Goal: Task Accomplishment & Management: Complete application form

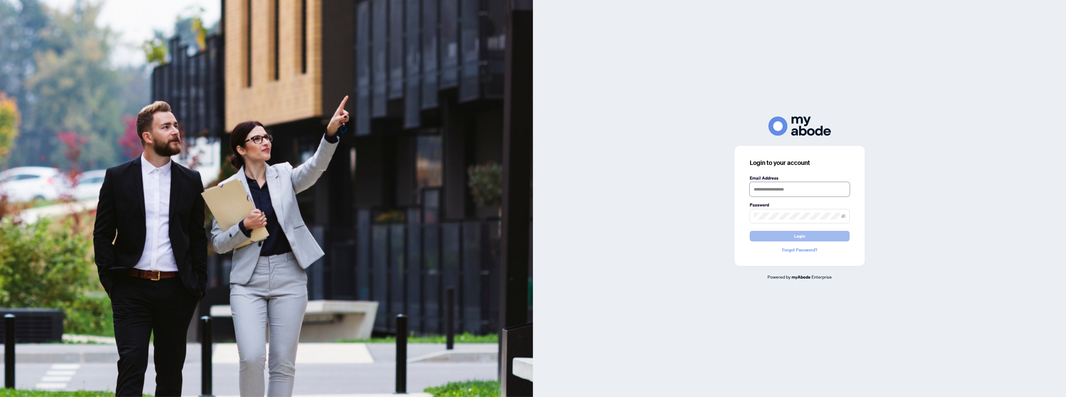
type input "**********"
click at [809, 237] on button "Login" at bounding box center [799, 236] width 100 height 11
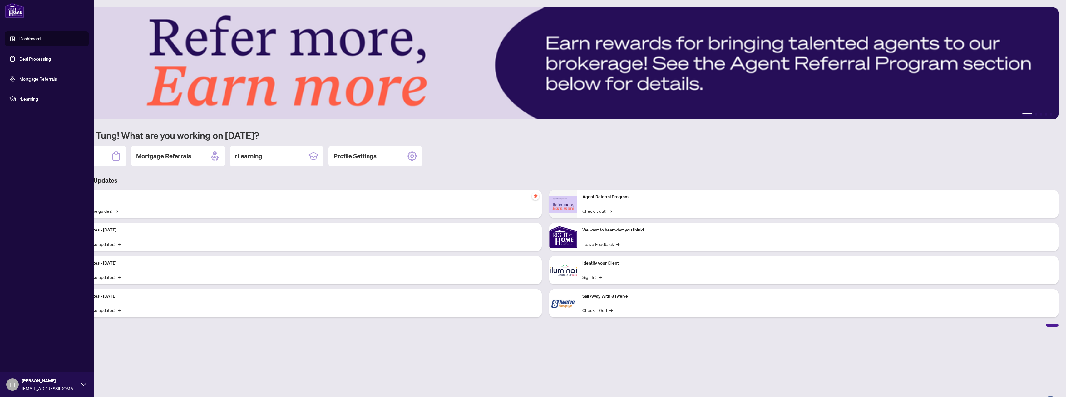
click at [25, 56] on link "Deal Processing" at bounding box center [35, 59] width 32 height 6
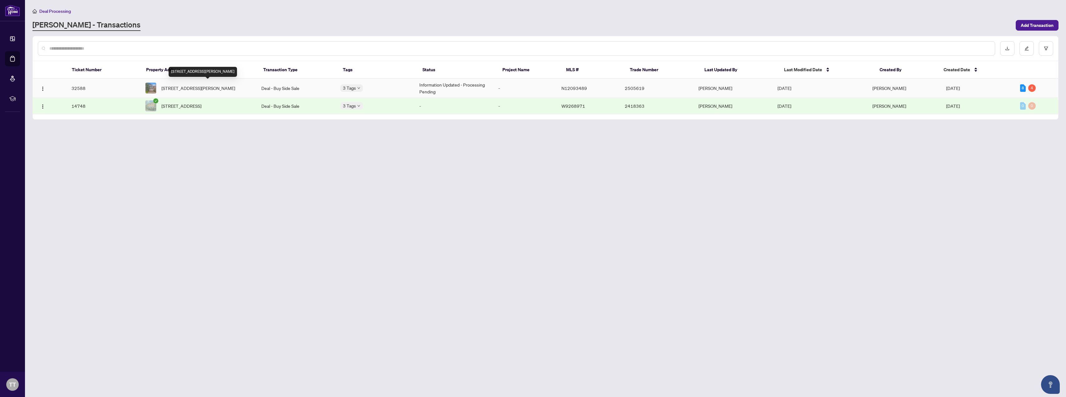
click at [184, 90] on span "[STREET_ADDRESS][PERSON_NAME]" at bounding box center [198, 88] width 74 height 7
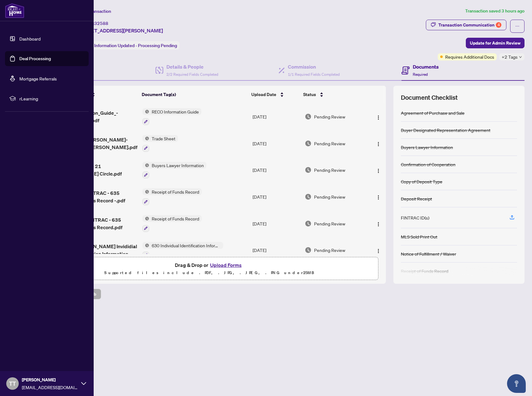
click at [23, 40] on link "Dashboard" at bounding box center [29, 39] width 21 height 6
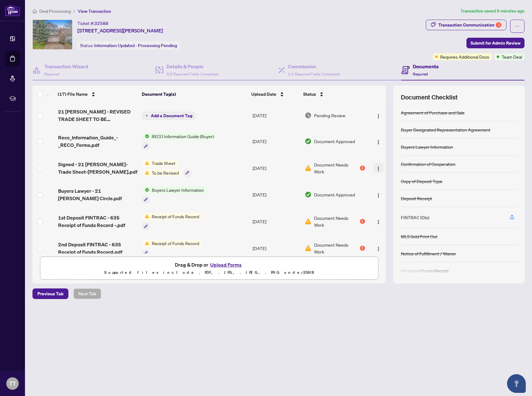
click at [377, 167] on img "button" at bounding box center [378, 168] width 5 height 5
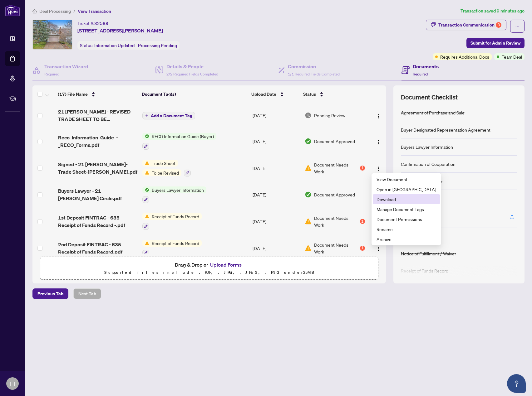
click at [384, 200] on span "Download" at bounding box center [406, 199] width 60 height 7
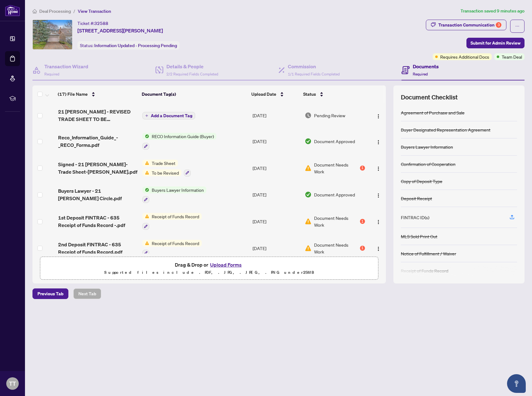
click at [164, 171] on span "To be Revised" at bounding box center [165, 172] width 32 height 7
click at [154, 194] on span "Trade Sheet" at bounding box center [152, 192] width 29 height 7
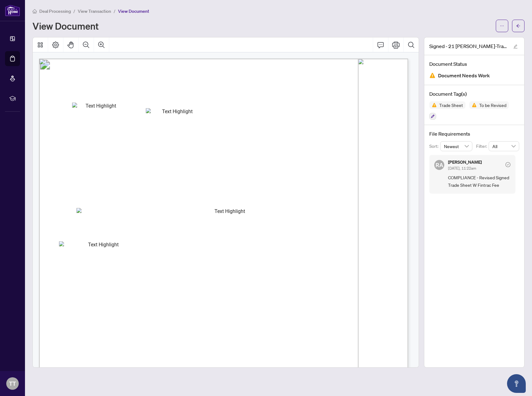
click at [94, 10] on span "View Transaction" at bounding box center [94, 11] width 33 height 6
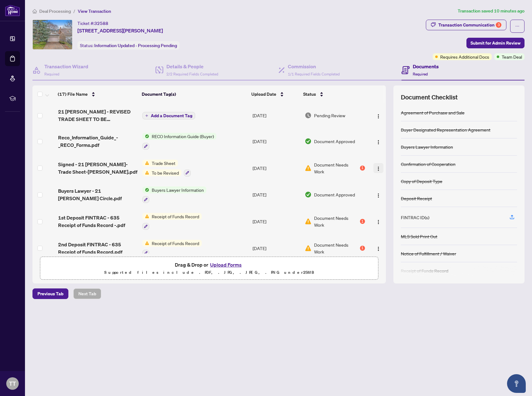
click at [376, 167] on img "button" at bounding box center [378, 168] width 5 height 5
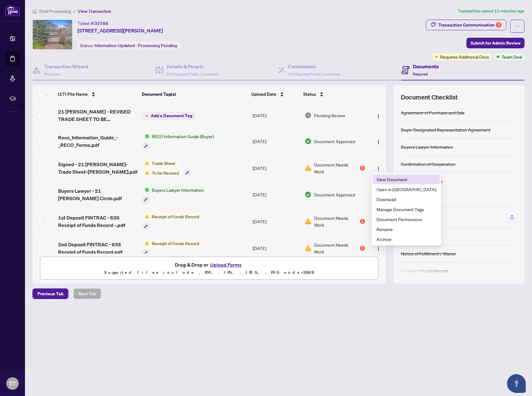
click at [383, 179] on span "View Document" at bounding box center [406, 179] width 60 height 7
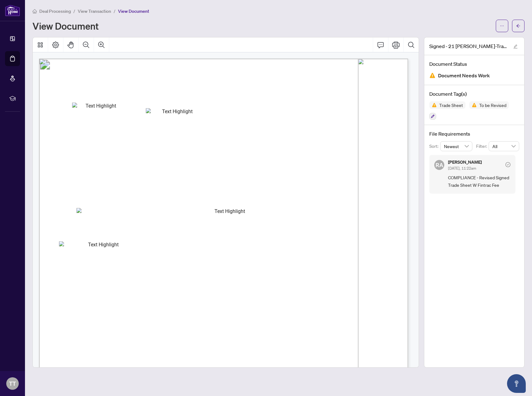
scroll to position [179, 0]
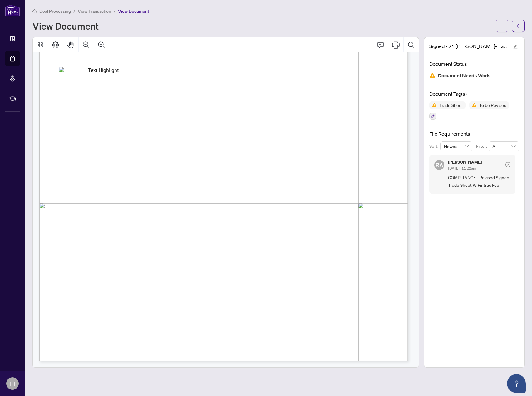
drag, startPoint x: 131, startPoint y: 258, endPoint x: 174, endPoint y: 258, distance: 42.8
click at [174, 262] on span "Pls enter DOB & add Fintrac Fee when rec'd Fintrac; pls send updated TS with Fi…" at bounding box center [150, 264] width 167 height 4
click at [177, 269] on div "Right at Home Realty 2505619 21 Eleanor Circ Richmond Hill,ON L4C-6K6 Property:…" at bounding box center [395, 345] width 713 height 923
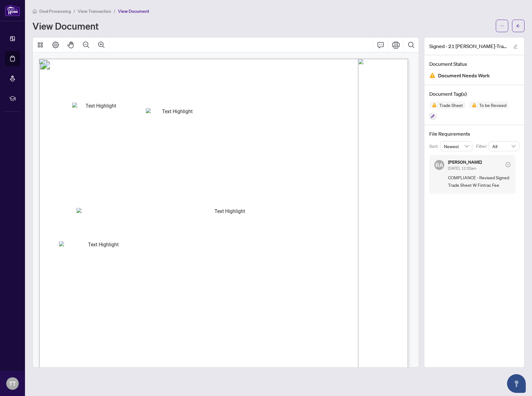
click at [99, 12] on span "View Transaction" at bounding box center [94, 11] width 33 height 6
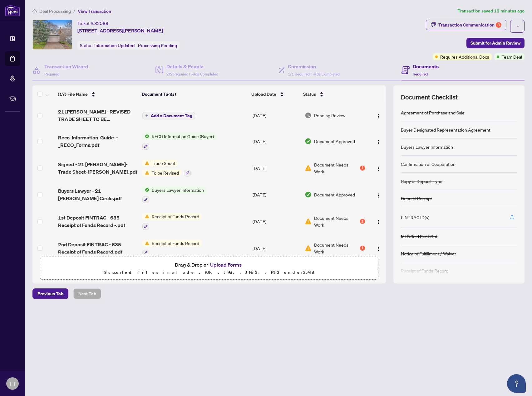
scroll to position [59, 0]
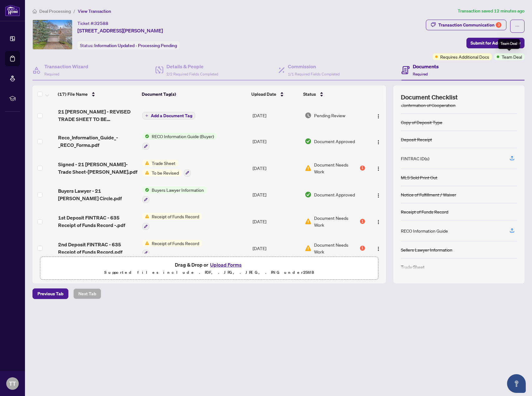
click at [512, 59] on span "Team Deal" at bounding box center [512, 56] width 20 height 7
click at [513, 57] on span "Team Deal" at bounding box center [512, 56] width 20 height 7
click at [495, 24] on div "Transaction Communication 3" at bounding box center [469, 25] width 63 height 10
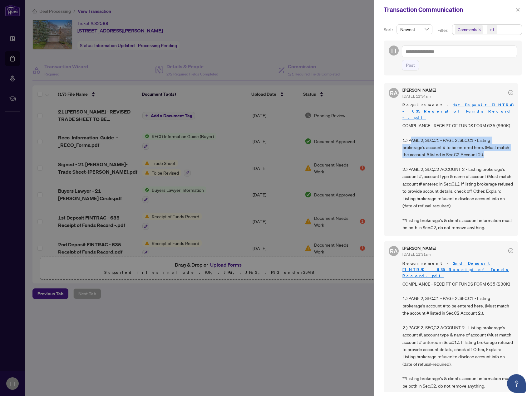
drag, startPoint x: 409, startPoint y: 134, endPoint x: 495, endPoint y: 148, distance: 86.9
click at [495, 148] on span "COMPLIANCE - RECEIPT OF FUNDS FORM 635 ($60K) 1.) PAGE 2, SEC.C1 - PAGE 2, SEC.…" at bounding box center [457, 177] width 111 height 110
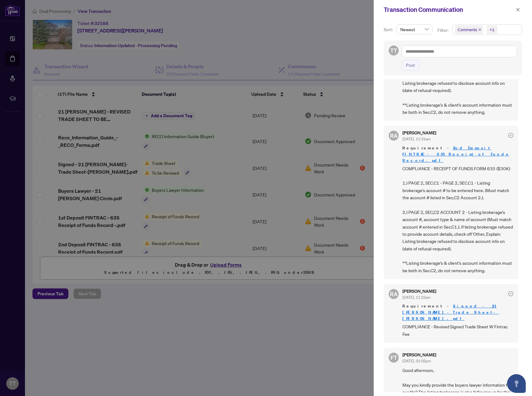
scroll to position [187, 0]
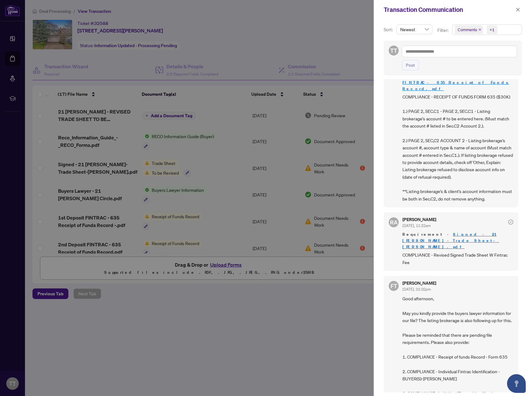
click at [473, 232] on link "Signed - 21 [PERSON_NAME]-Trade Sheet-[PERSON_NAME].pdf" at bounding box center [450, 241] width 97 height 18
drag, startPoint x: 435, startPoint y: 235, endPoint x: 496, endPoint y: 238, distance: 61.6
click at [496, 252] on span "COMPLIANCE - Revised Signed Trade Sheet W Fintrac Fee" at bounding box center [457, 259] width 111 height 15
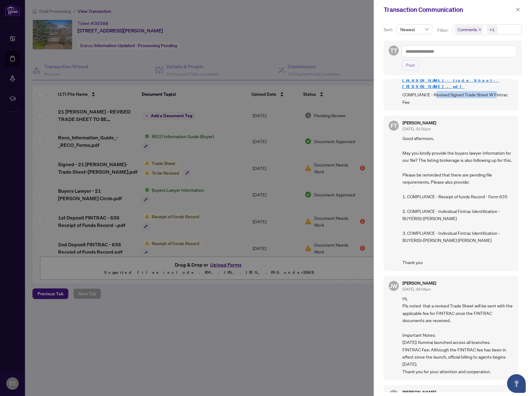
scroll to position [281, 0]
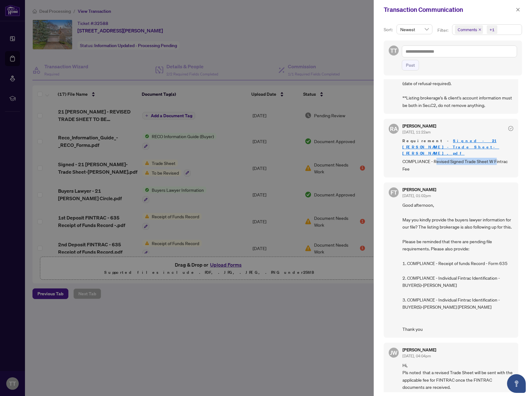
click at [478, 138] on link "Signed - 21 [PERSON_NAME]-Trade Sheet-[PERSON_NAME].pdf" at bounding box center [450, 147] width 97 height 18
click at [423, 158] on span "COMPLIANCE - Revised Signed Trade Sheet W Fintrac Fee" at bounding box center [457, 165] width 111 height 15
drag, startPoint x: 432, startPoint y: 142, endPoint x: 445, endPoint y: 141, distance: 13.5
click at [445, 158] on span "COMPLIANCE - Revised Signed Trade Sheet W Fintrac Fee" at bounding box center [457, 165] width 111 height 15
drag, startPoint x: 404, startPoint y: 143, endPoint x: 440, endPoint y: 148, distance: 36.6
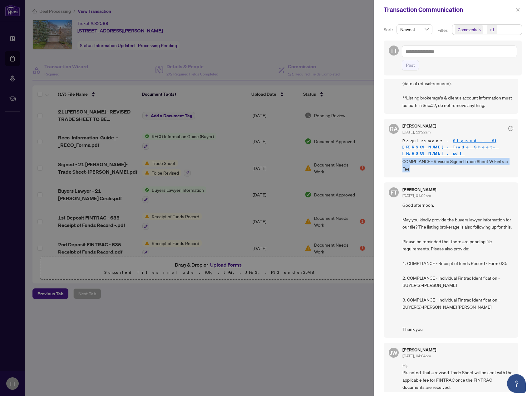
click at [440, 158] on span "COMPLIANCE - Revised Signed Trade Sheet W Fintrac Fee" at bounding box center [457, 165] width 111 height 15
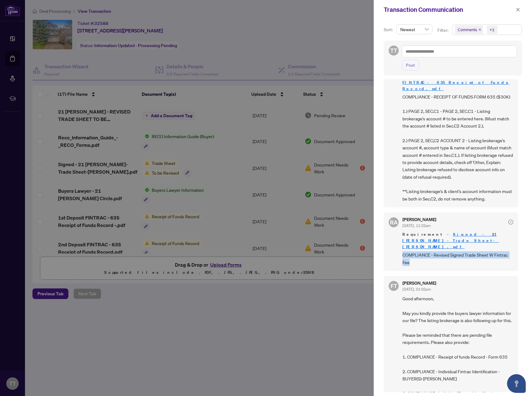
scroll to position [94, 0]
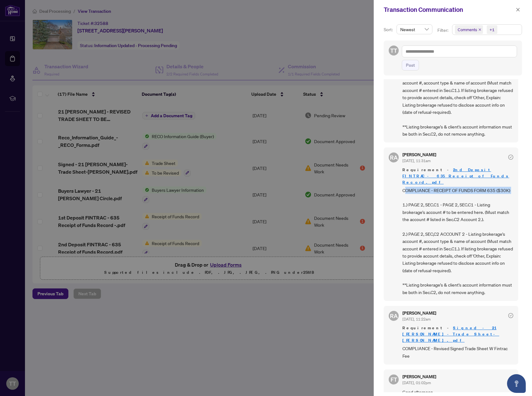
drag, startPoint x: 404, startPoint y: 178, endPoint x: 491, endPoint y: 183, distance: 87.2
click at [491, 187] on span "COMPLIANCE - RECEIPT OF FUNDS FORM 635 ($30K) 1.) PAGE 2, SEC.C1 - PAGE 2, SEC.…" at bounding box center [457, 242] width 111 height 110
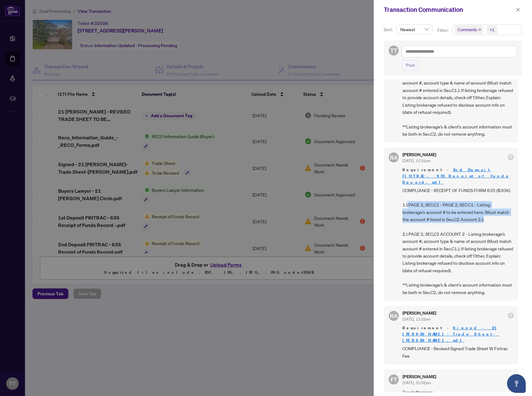
drag, startPoint x: 413, startPoint y: 191, endPoint x: 484, endPoint y: 206, distance: 73.3
click at [484, 206] on span "COMPLIANCE - RECEIPT OF FUNDS FORM 635 ($30K) 1.) PAGE 2, SEC.C1 - PAGE 2, SEC.…" at bounding box center [457, 242] width 111 height 110
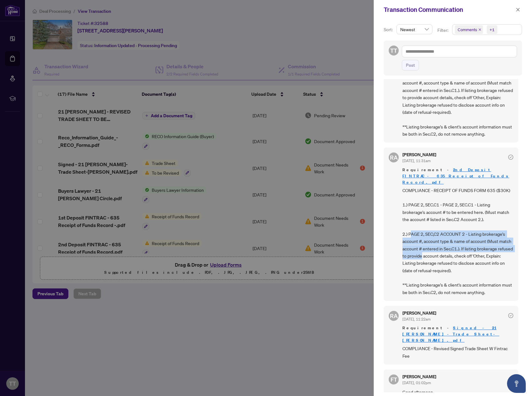
drag, startPoint x: 413, startPoint y: 221, endPoint x: 458, endPoint y: 243, distance: 49.8
click at [458, 243] on span "COMPLIANCE - RECEIPT OF FUNDS FORM 635 ($30K) 1.) PAGE 2, SEC.C1 - PAGE 2, SEC.…" at bounding box center [457, 242] width 111 height 110
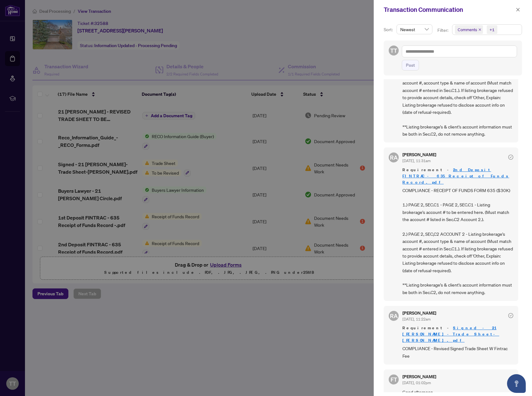
click at [262, 316] on div at bounding box center [266, 198] width 532 height 396
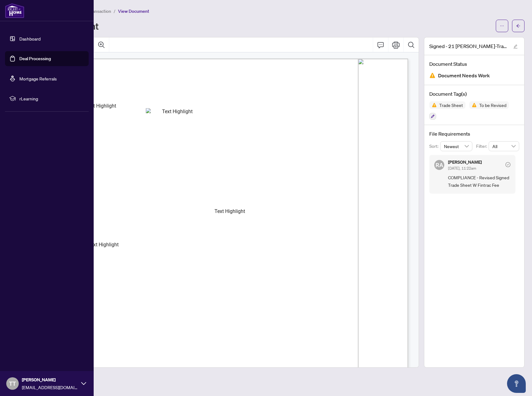
click at [23, 39] on link "Dashboard" at bounding box center [29, 39] width 21 height 6
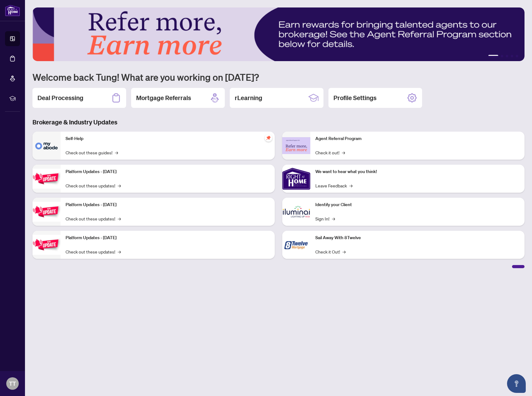
click at [91, 174] on p "Platform Updates - July 21, 2025" at bounding box center [168, 172] width 204 height 7
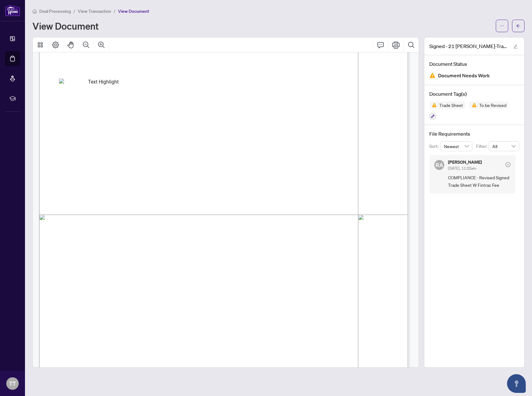
scroll to position [179, 0]
drag, startPoint x: 72, startPoint y: 257, endPoint x: 182, endPoint y: 259, distance: 109.9
click at [182, 262] on span "Pls enter DOB & add Fintrac Fee when rec'd Fintrac; pls send updated TS with Fi…" at bounding box center [150, 264] width 167 height 4
click at [218, 262] on span "Pls enter DOB & add Fintrac Fee when rec'd Fintrac; pls send updated TS with Fi…" at bounding box center [150, 264] width 167 height 4
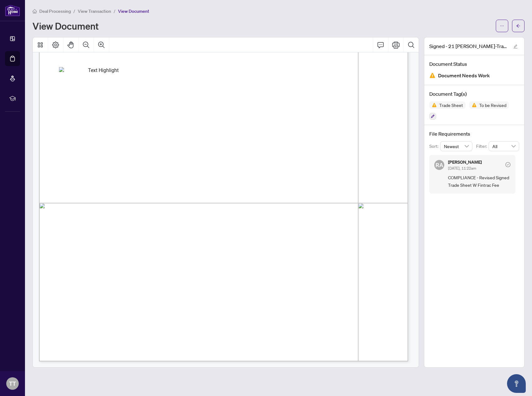
click at [218, 262] on span "Pls enter DOB & add Fintrac Fee when rec'd Fintrac; pls send updated TS with Fi…" at bounding box center [150, 264] width 167 height 4
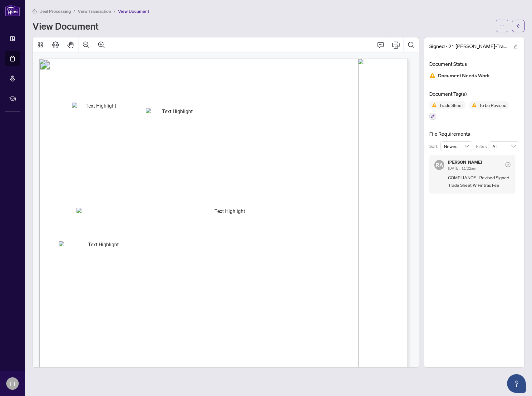
scroll to position [94, 0]
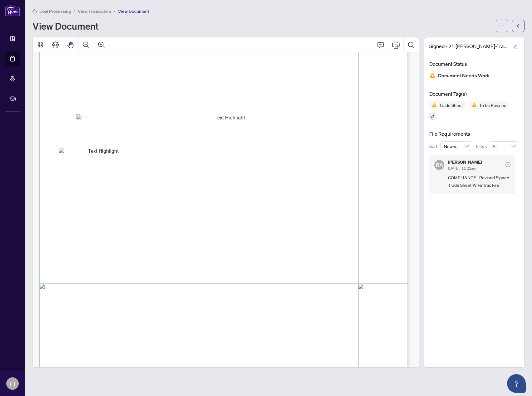
click at [91, 11] on span "View Transaction" at bounding box center [94, 11] width 33 height 6
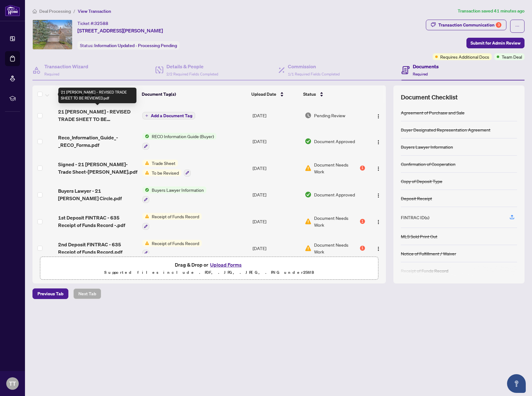
click at [96, 113] on span "21 [PERSON_NAME] - REVISED TRADE SHEET TO BE REVIEWED.pdf" at bounding box center [97, 115] width 79 height 15
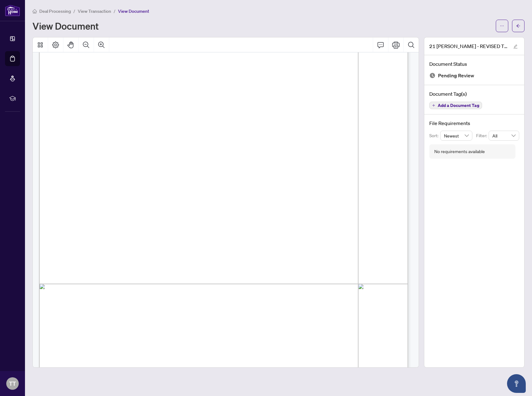
scroll to position [179, 0]
click at [518, 28] on span "button" at bounding box center [518, 26] width 4 height 10
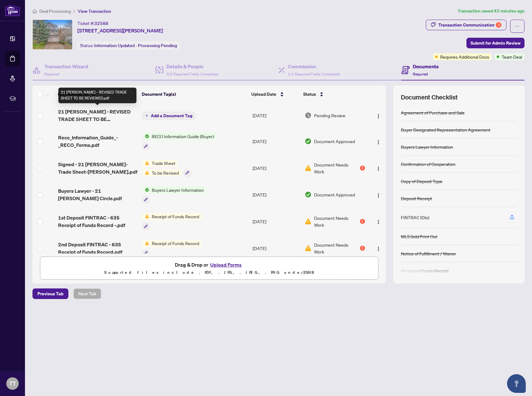
click at [83, 116] on span "21 Eleanor Circ - REVISED TRADE SHEET TO BE REVIEWED.pdf" at bounding box center [97, 115] width 79 height 15
click at [376, 115] on img "button" at bounding box center [378, 116] width 5 height 5
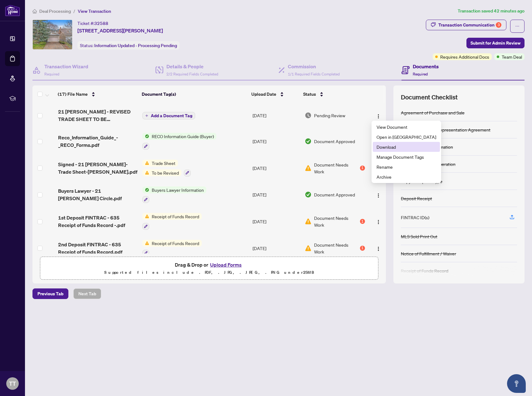
click at [383, 146] on span "Download" at bounding box center [406, 147] width 60 height 7
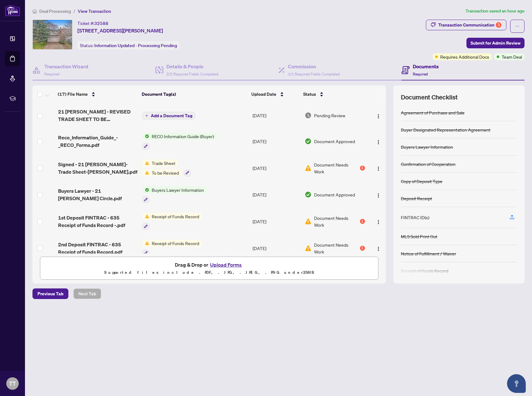
scroll to position [94, 0]
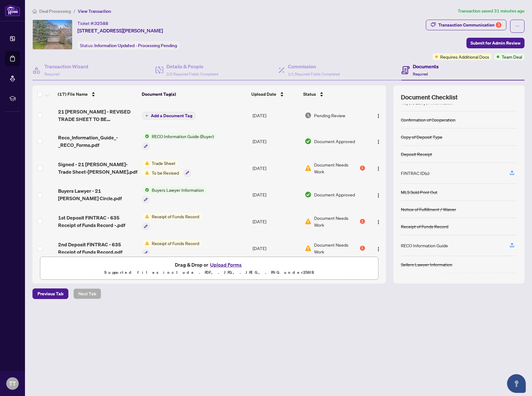
scroll to position [59, 0]
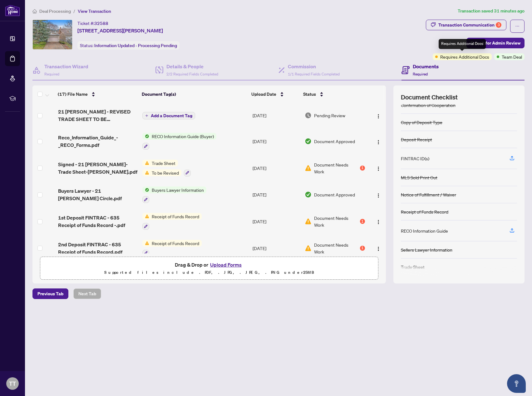
click at [453, 57] on span "Requires Additional Docs" at bounding box center [464, 56] width 49 height 7
click at [482, 24] on div "Transaction Communication 3" at bounding box center [469, 25] width 63 height 10
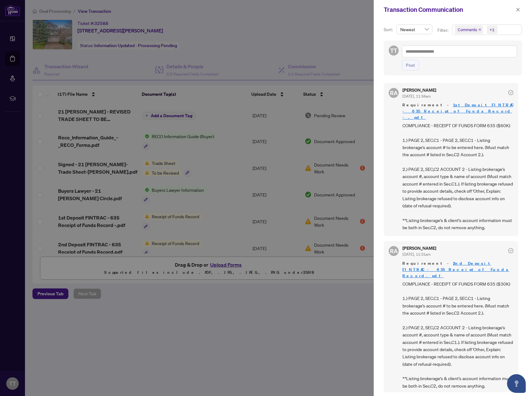
scroll to position [281, 0]
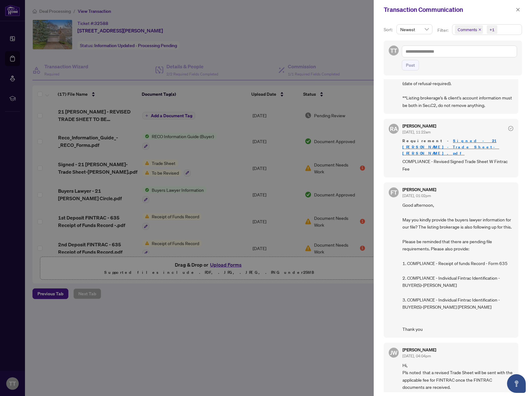
click at [456, 138] on link "Signed - 21 [PERSON_NAME]-Trade Sheet-[PERSON_NAME].pdf" at bounding box center [450, 147] width 97 height 18
click at [269, 18] on div at bounding box center [266, 198] width 532 height 396
drag, startPoint x: 247, startPoint y: 307, endPoint x: 244, endPoint y: 296, distance: 12.2
click at [247, 307] on div at bounding box center [266, 198] width 532 height 396
click at [517, 9] on icon "close" at bounding box center [518, 9] width 4 height 4
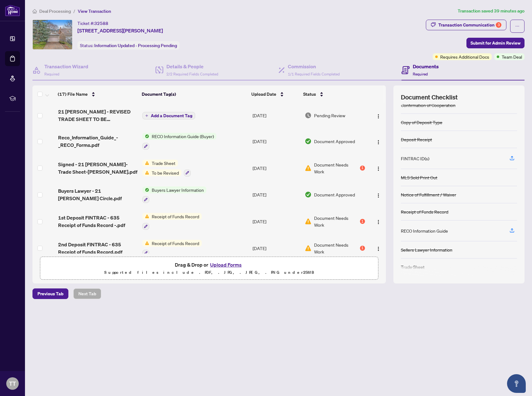
scroll to position [0, 0]
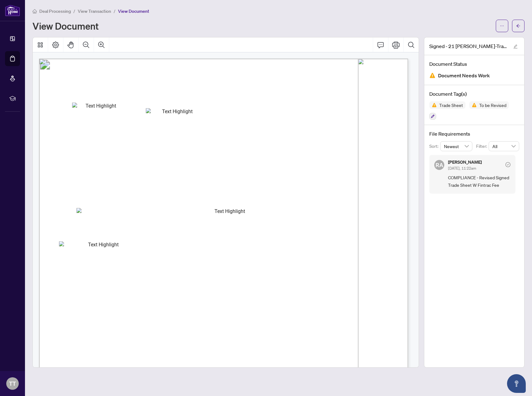
drag, startPoint x: 235, startPoint y: 224, endPoint x: 253, endPoint y: 244, distance: 27.4
click at [253, 59] on p "Right at Home Realty 2505619 [STREET_ADDRESS][PERSON_NAME] Property: Type: RESI…" at bounding box center [395, 59] width 713 height 0
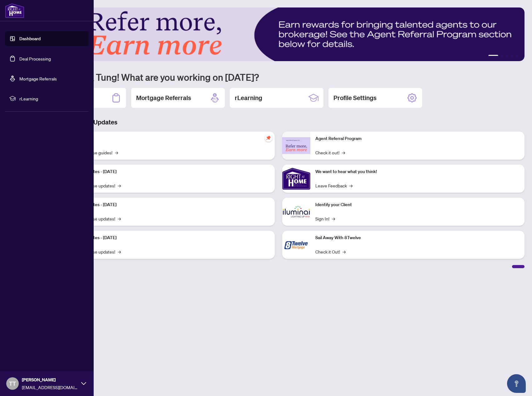
click at [39, 59] on link "Deal Processing" at bounding box center [35, 59] width 32 height 6
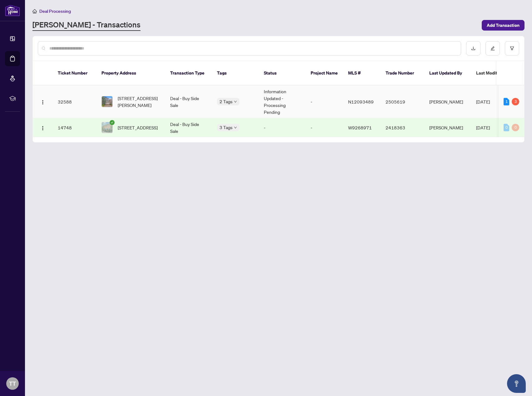
click at [139, 95] on span "[STREET_ADDRESS][PERSON_NAME]" at bounding box center [139, 102] width 42 height 14
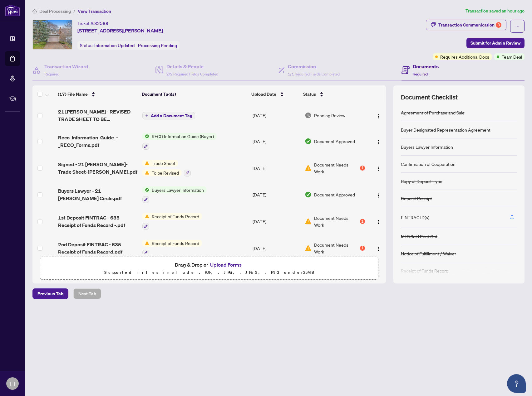
click at [186, 115] on span "Add a Document Tag" at bounding box center [172, 116] width 42 height 4
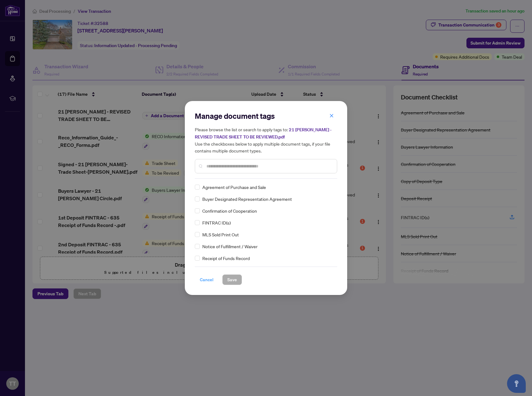
click at [199, 279] on button "Cancel" at bounding box center [207, 280] width 24 height 11
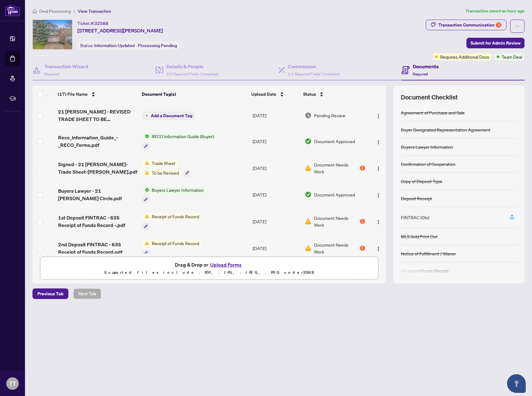
click at [223, 267] on button "Upload Forms" at bounding box center [225, 265] width 35 height 8
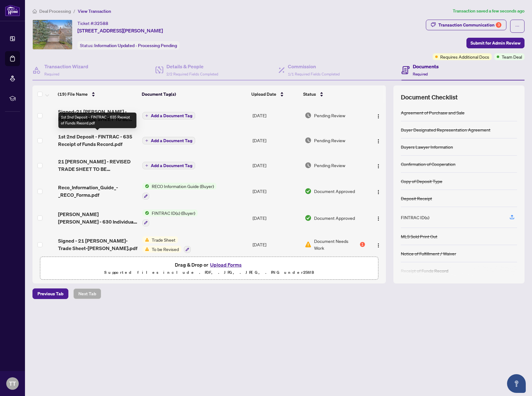
click at [73, 140] on span "1st 2nd Deposit - FINTRAC - 635 Receipt of Funds Record.pdf" at bounding box center [97, 140] width 79 height 15
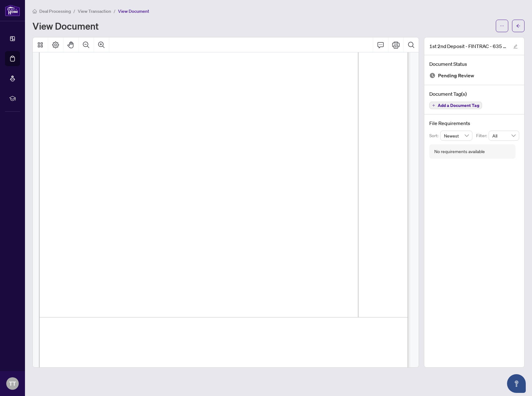
scroll to position [1648, 0]
click at [93, 9] on span "View Transaction" at bounding box center [94, 11] width 33 height 6
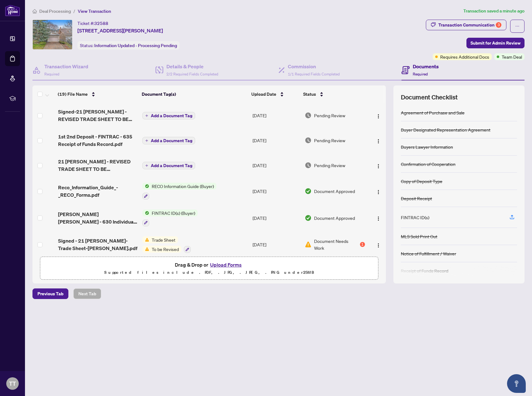
click at [355, 31] on div "Ticket #: 32588 21 Eleanor Circ, Richmond Hill, Ontario L4C 6K6, Canada Status:…" at bounding box center [227, 35] width 391 height 30
drag, startPoint x: 503, startPoint y: 42, endPoint x: 433, endPoint y: 38, distance: 70.3
click at [383, 44] on div "Ticket #: 32588 21 Eleanor Circ, Richmond Hill, Ontario L4C 6K6, Canada Status:…" at bounding box center [278, 40] width 494 height 41
click at [498, 42] on span "Submit for Admin Review" at bounding box center [495, 43] width 50 height 10
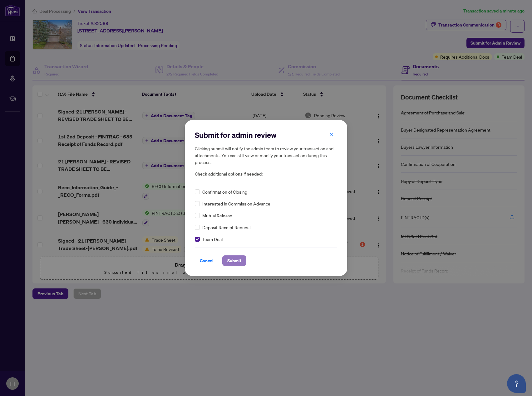
click at [236, 261] on span "Submit" at bounding box center [234, 261] width 14 height 10
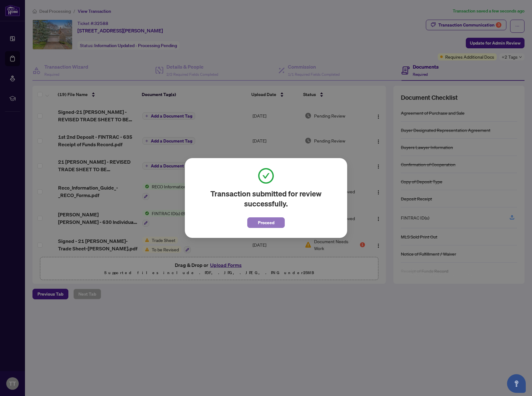
click at [260, 224] on span "Proceed" at bounding box center [266, 223] width 17 height 10
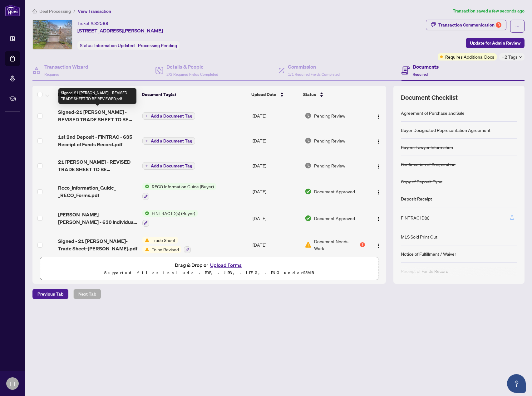
click at [94, 115] on span "Signed-21 [PERSON_NAME] - REVISED TRADE SHEET TO BE REVIEWED.pdf" at bounding box center [97, 115] width 79 height 15
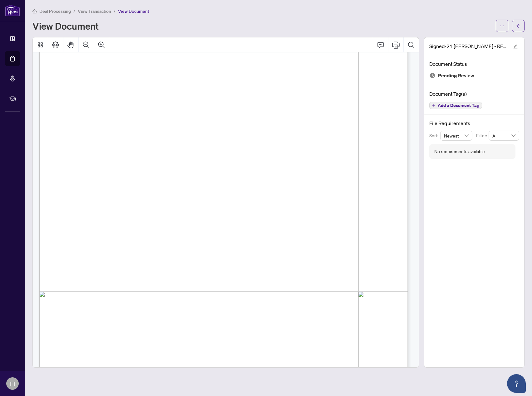
scroll to position [86, 0]
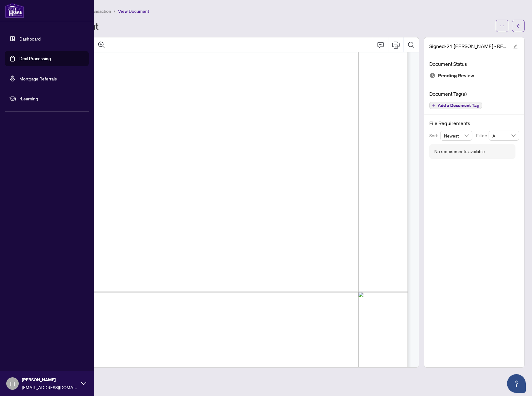
click at [28, 40] on link "Dashboard" at bounding box center [29, 39] width 21 height 6
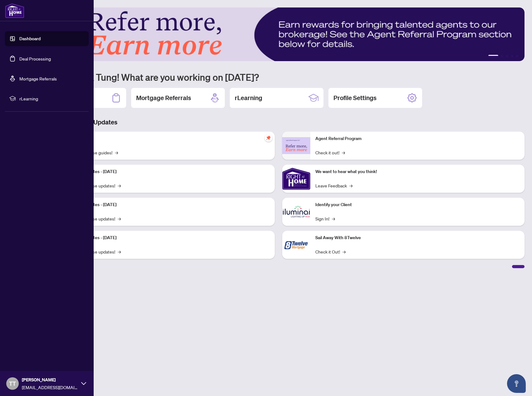
click at [29, 58] on link "Deal Processing" at bounding box center [35, 59] width 32 height 6
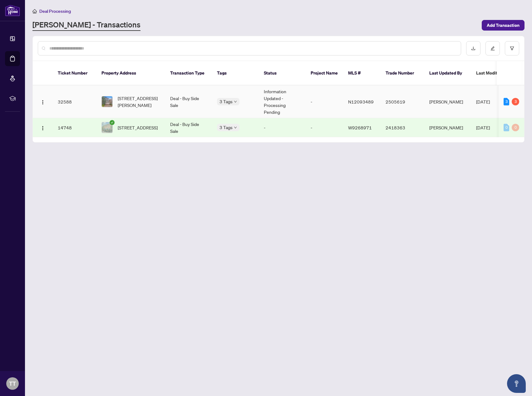
click at [140, 95] on span "[STREET_ADDRESS][PERSON_NAME]" at bounding box center [139, 102] width 42 height 14
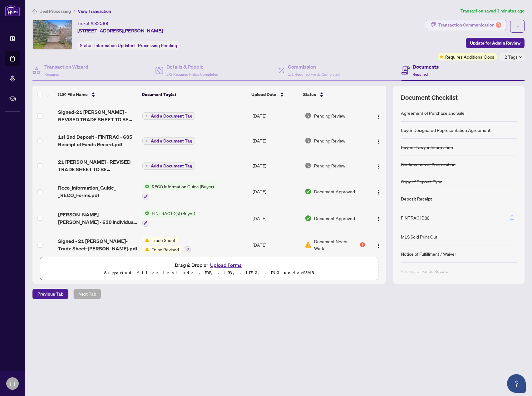
click at [494, 25] on div "Transaction Communication 3" at bounding box center [469, 25] width 63 height 10
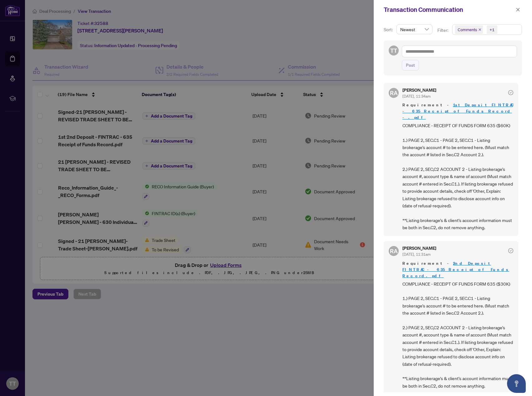
click at [307, 48] on div at bounding box center [266, 198] width 532 height 396
click at [312, 35] on div at bounding box center [266, 198] width 532 height 396
drag, startPoint x: 417, startPoint y: 221, endPoint x: 494, endPoint y: 223, distance: 77.4
click at [494, 223] on span "COMPLIANCE - RECEIPT OF FUNDS FORM 635 ($60K) 1.) PAGE 2, SEC.C1 - PAGE 2, SEC.…" at bounding box center [457, 177] width 111 height 110
click at [305, 35] on div at bounding box center [266, 198] width 532 height 396
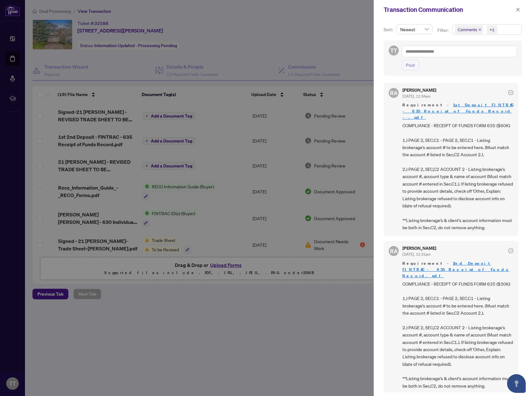
click at [320, 47] on div at bounding box center [266, 198] width 532 height 396
click at [520, 9] on icon "close" at bounding box center [518, 9] width 4 height 4
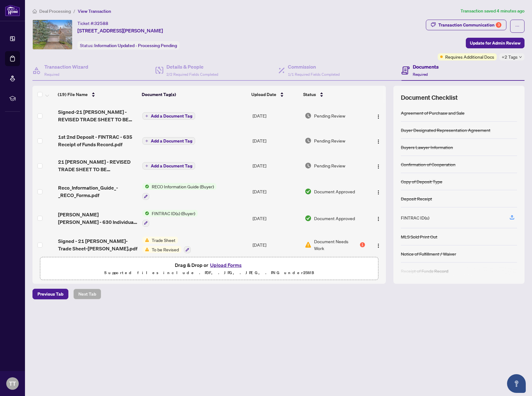
drag, startPoint x: 301, startPoint y: 324, endPoint x: 208, endPoint y: 188, distance: 165.0
click at [301, 324] on main "Deal Processing / View Transaction Transaction saved 4 minutes ago Ticket #: 32…" at bounding box center [278, 198] width 507 height 396
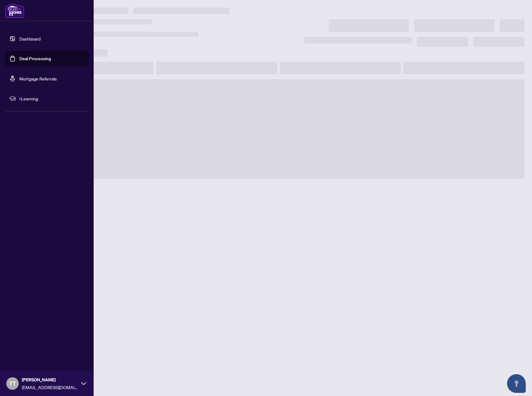
click at [27, 58] on link "Deal Processing" at bounding box center [35, 59] width 32 height 6
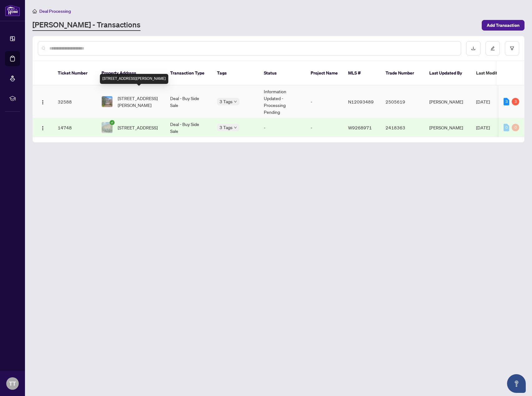
click at [142, 95] on span "[STREET_ADDRESS][PERSON_NAME]" at bounding box center [139, 102] width 42 height 14
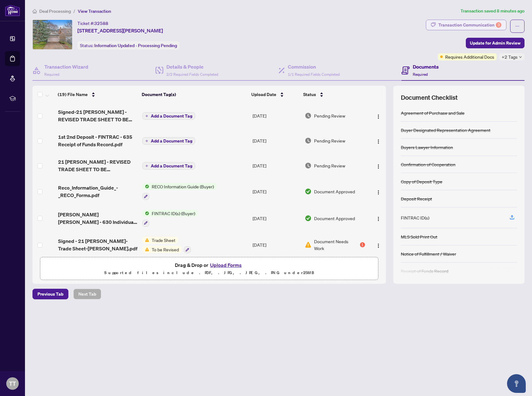
click at [491, 25] on div "Transaction Communication 3" at bounding box center [469, 25] width 63 height 10
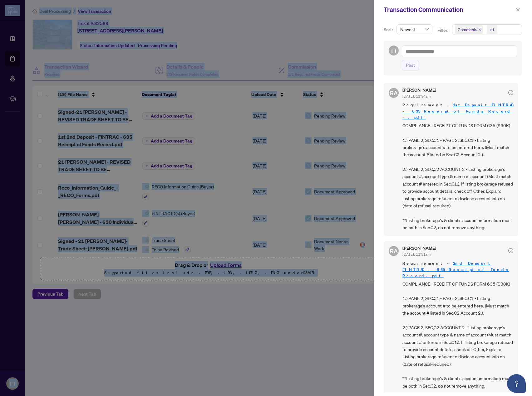
click at [332, 30] on div at bounding box center [266, 198] width 532 height 396
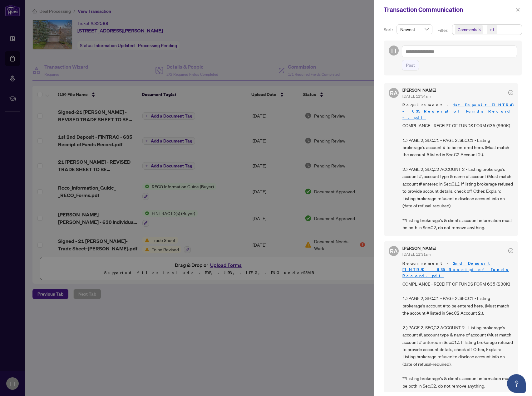
click at [522, 9] on div "Transaction Communication" at bounding box center [453, 9] width 158 height 19
click at [519, 10] on icon "close" at bounding box center [518, 9] width 4 height 4
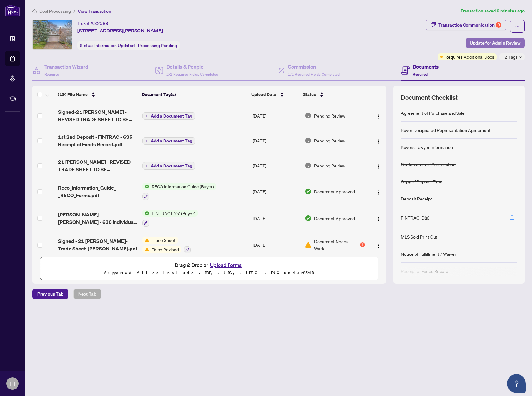
click at [492, 41] on span "Update for Admin Review" at bounding box center [495, 43] width 51 height 10
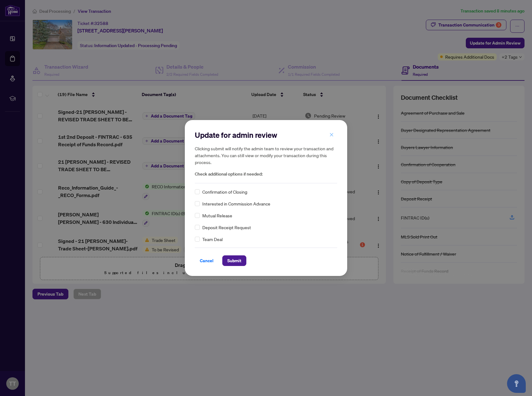
click at [335, 135] on button "button" at bounding box center [331, 135] width 12 height 11
